Goal: Information Seeking & Learning: Learn about a topic

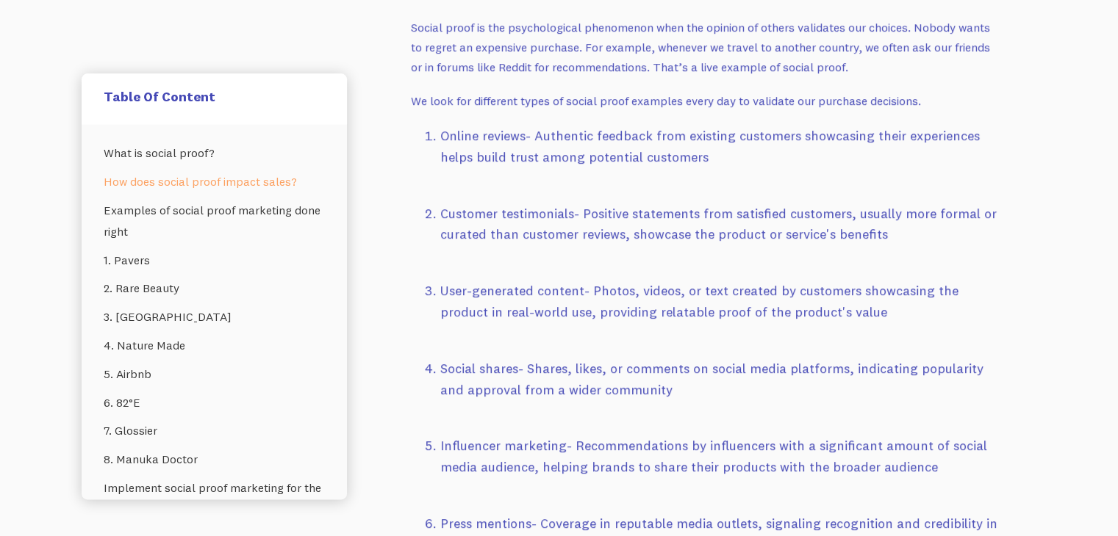
scroll to position [2178, 0]
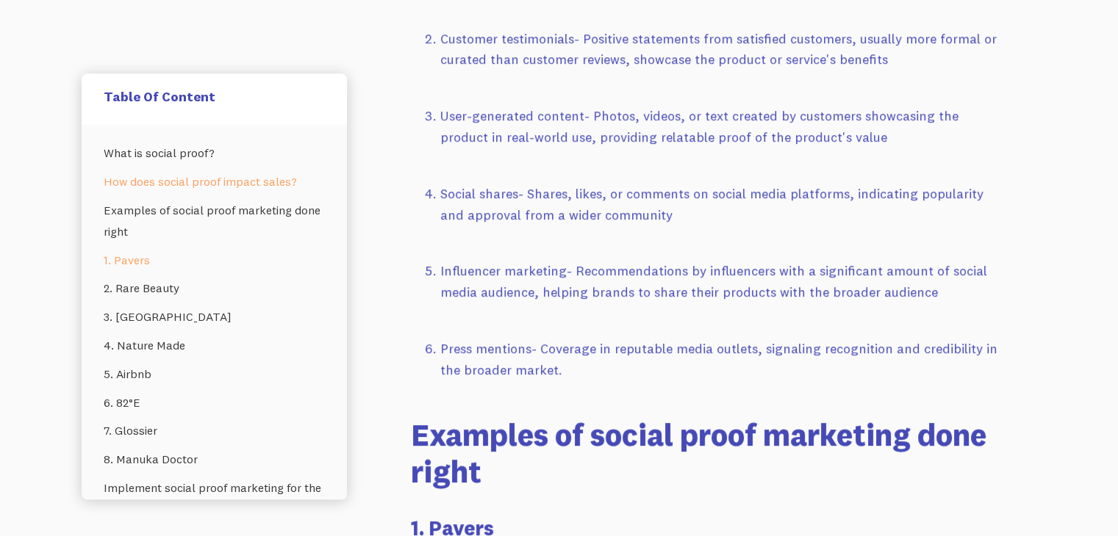
click at [132, 257] on link "1. Pavers" at bounding box center [214, 260] width 221 height 29
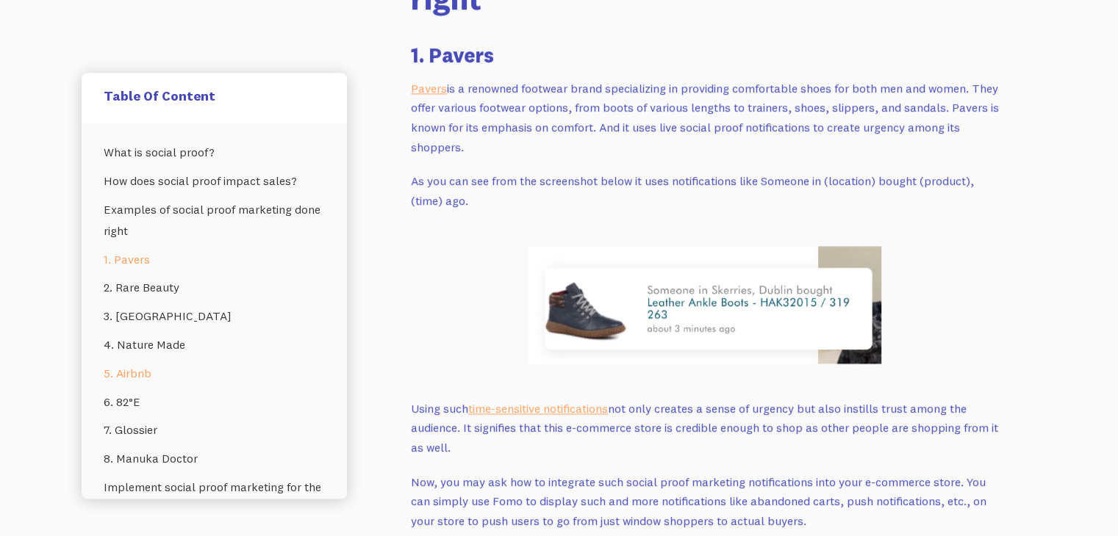
click at [151, 371] on link "5. Airbnb" at bounding box center [214, 374] width 221 height 29
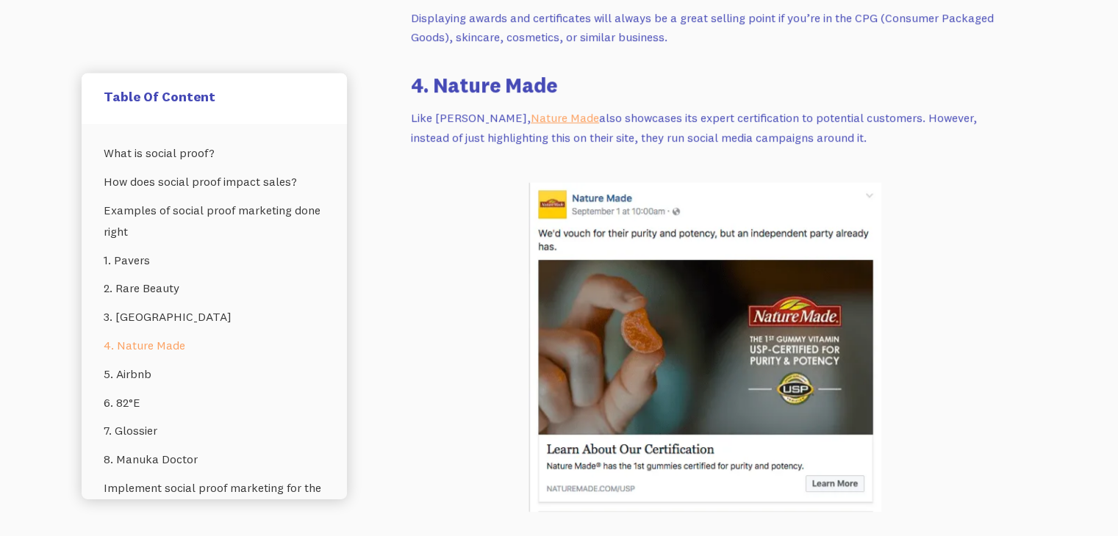
scroll to position [4802, 0]
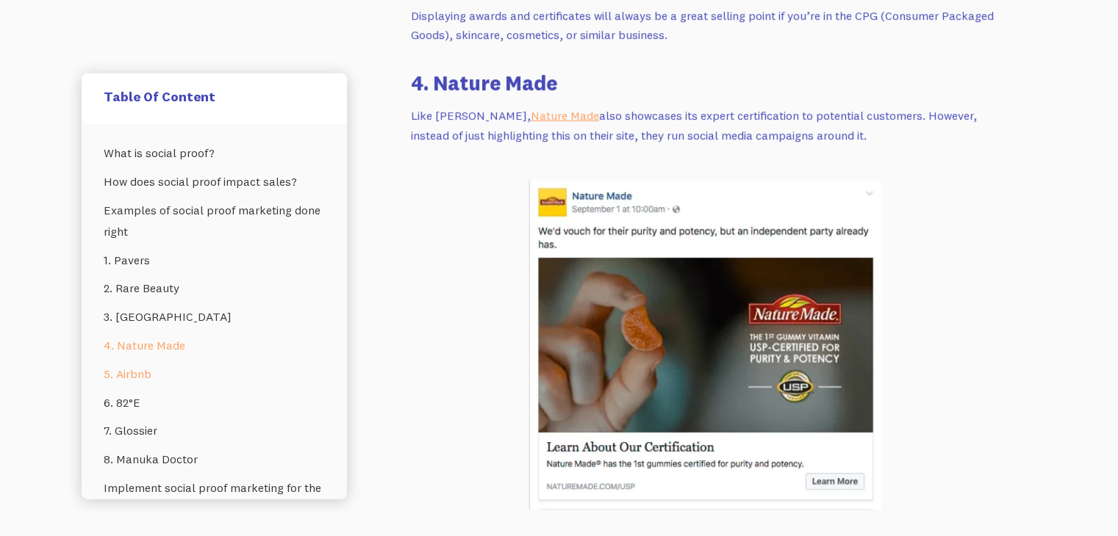
click at [157, 375] on link "5. Airbnb" at bounding box center [214, 374] width 221 height 29
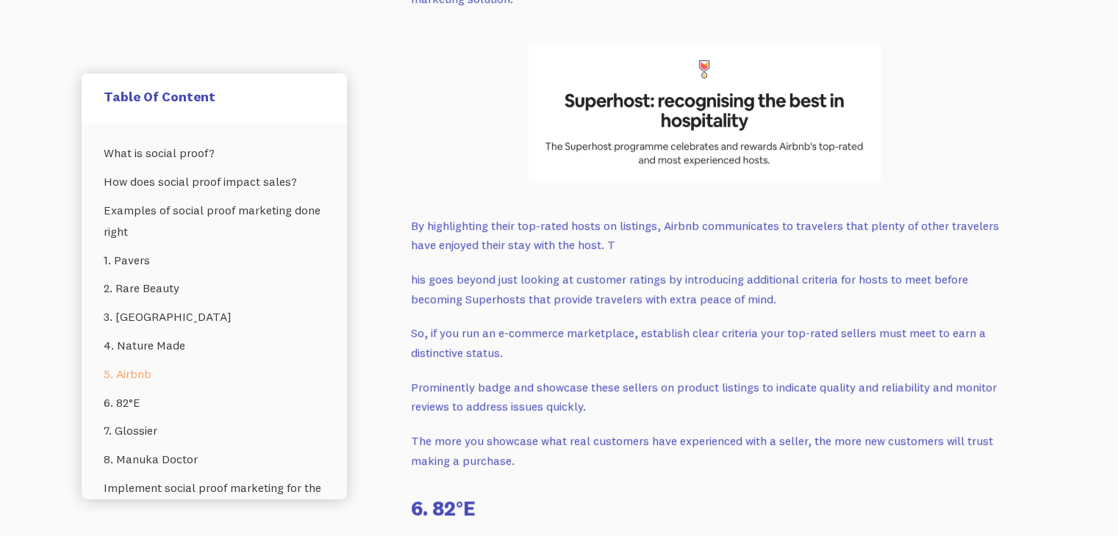
scroll to position [5572, 0]
drag, startPoint x: 476, startPoint y: 254, endPoint x: 669, endPoint y: 250, distance: 192.6
click at [669, 269] on p "his goes beyond just looking at customer ratings by introducing additional crit…" at bounding box center [705, 288] width 588 height 39
click at [650, 323] on p "So, if you run an e-commerce marketplace, establish clear criteria your top-rat…" at bounding box center [705, 342] width 588 height 39
click at [193, 348] on link "4. Nature Made" at bounding box center [214, 345] width 221 height 29
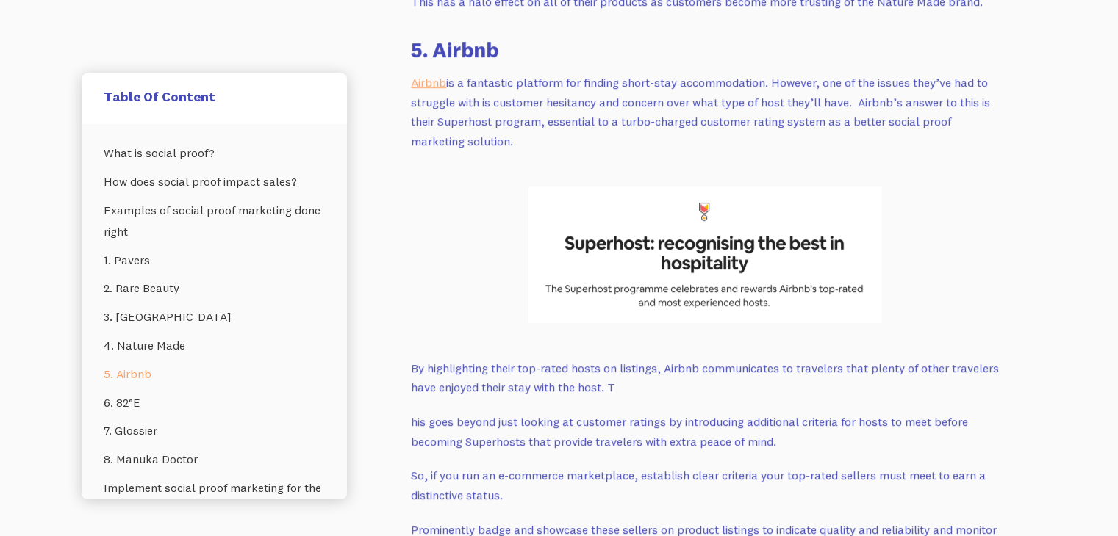
scroll to position [5428, 0]
